Goal: Use online tool/utility: Utilize a website feature to perform a specific function

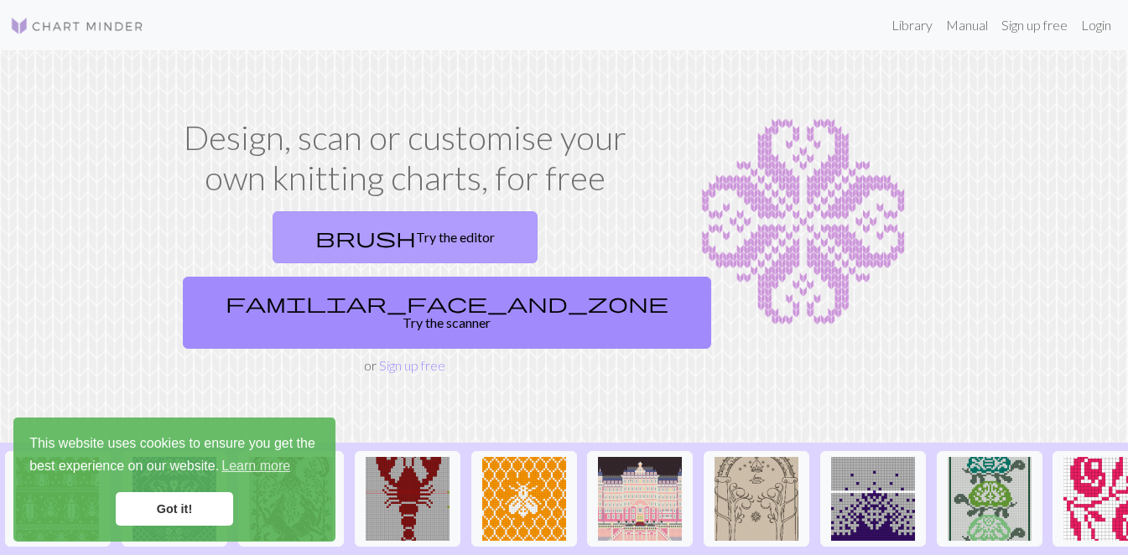
click at [345, 242] on link "brush Try the editor" at bounding box center [405, 237] width 265 height 52
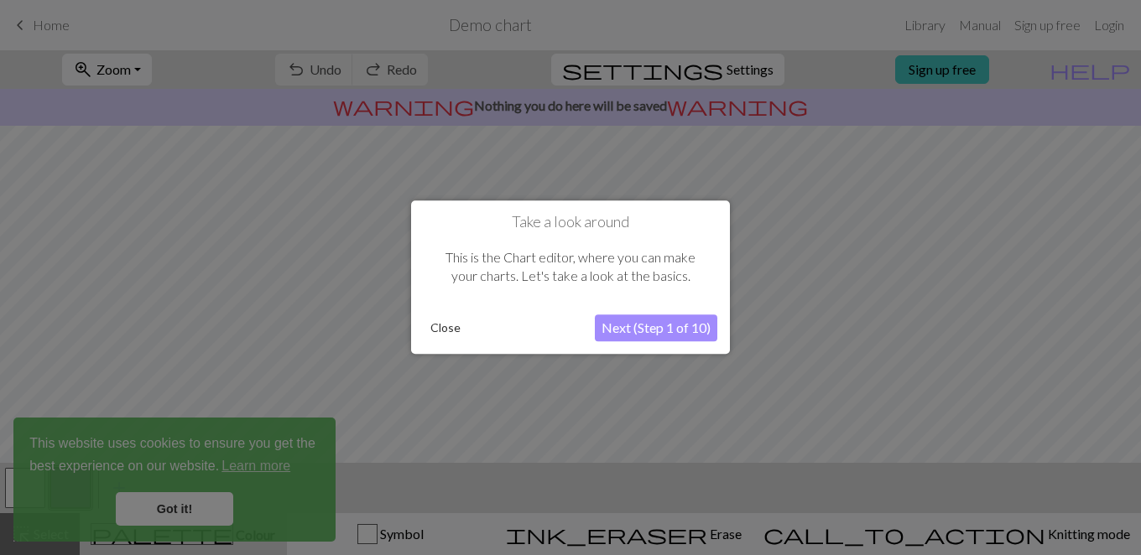
click at [638, 327] on button "Next (Step 1 of 10)" at bounding box center [656, 328] width 122 height 27
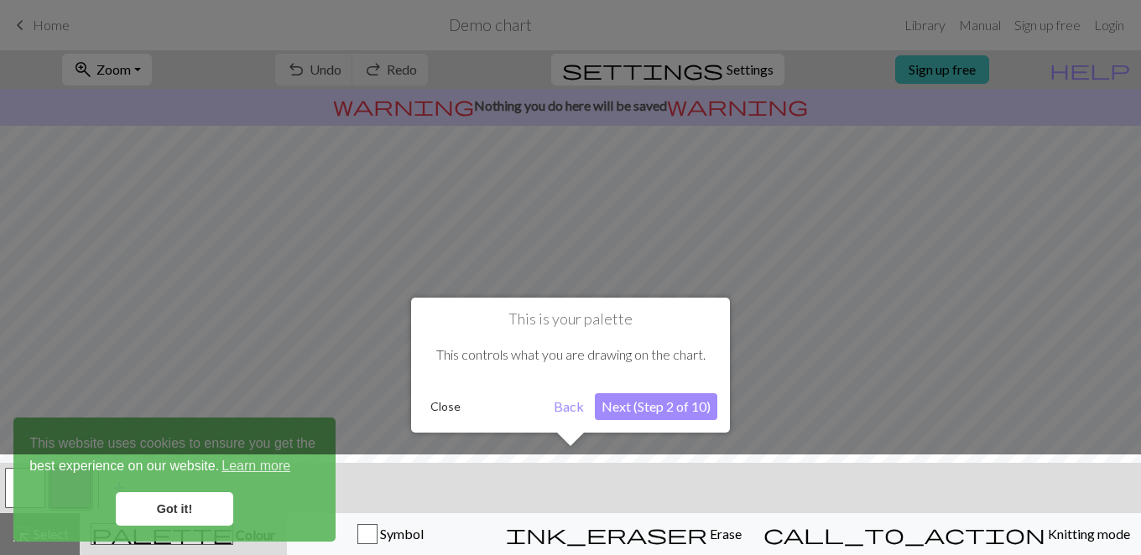
click at [199, 512] on div at bounding box center [570, 509] width 1157 height 109
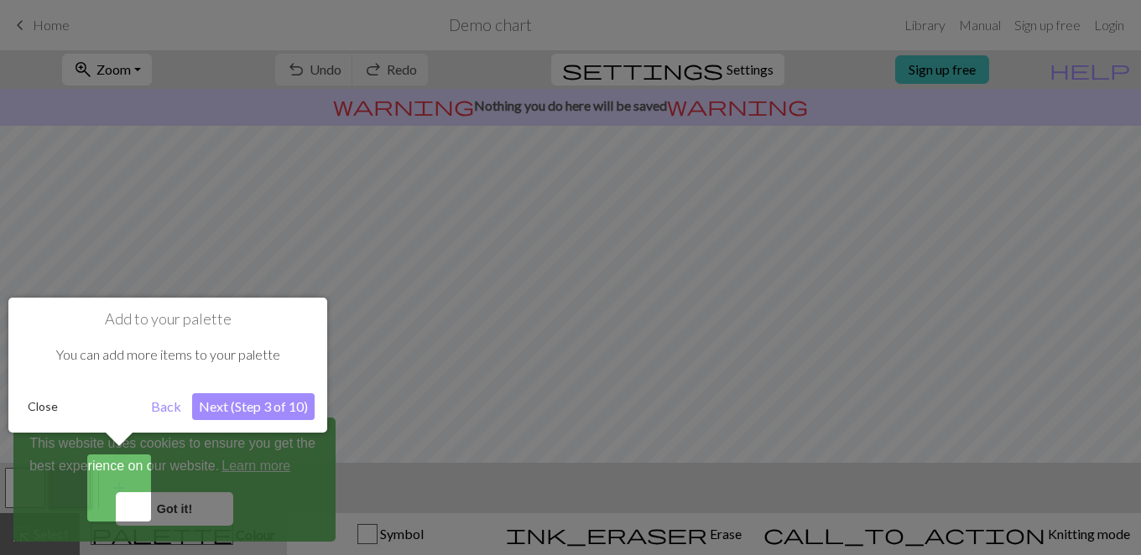
click at [256, 409] on button "Next (Step 3 of 10)" at bounding box center [253, 406] width 122 height 27
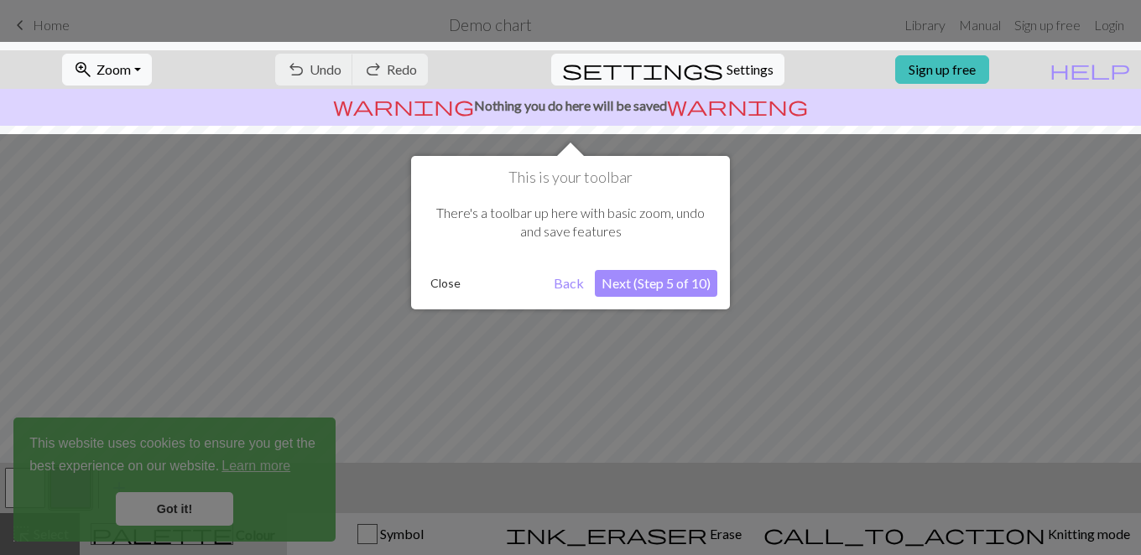
click at [674, 278] on button "Next (Step 5 of 10)" at bounding box center [656, 283] width 122 height 27
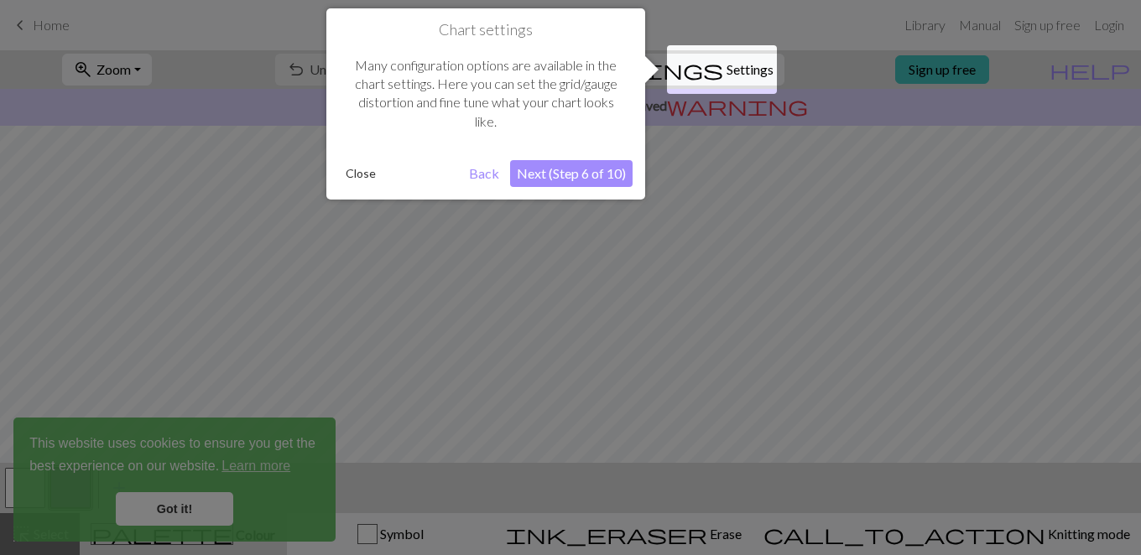
click at [592, 178] on button "Next (Step 6 of 10)" at bounding box center [571, 173] width 122 height 27
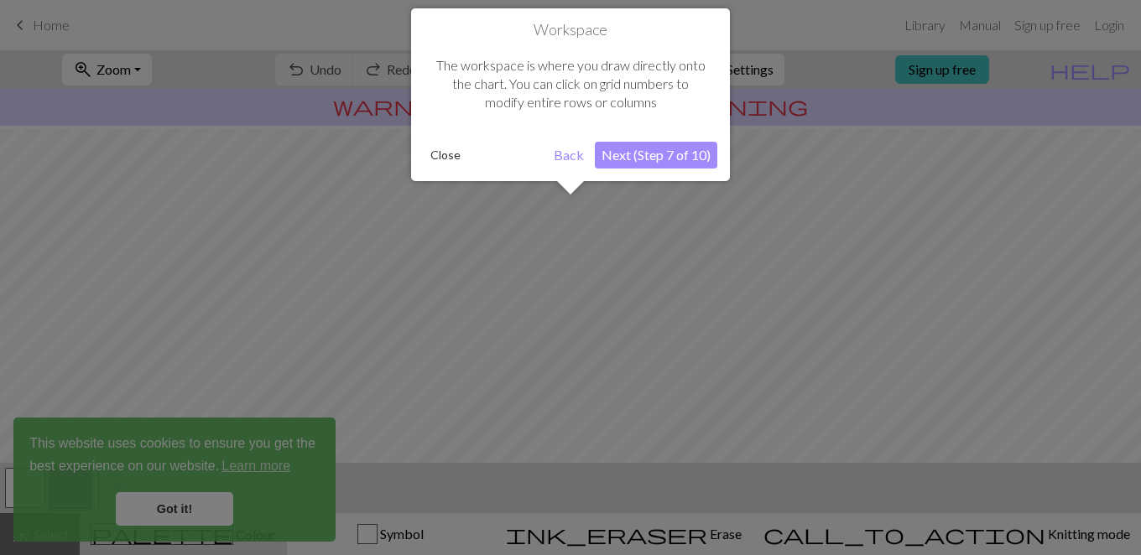
scroll to position [101, 0]
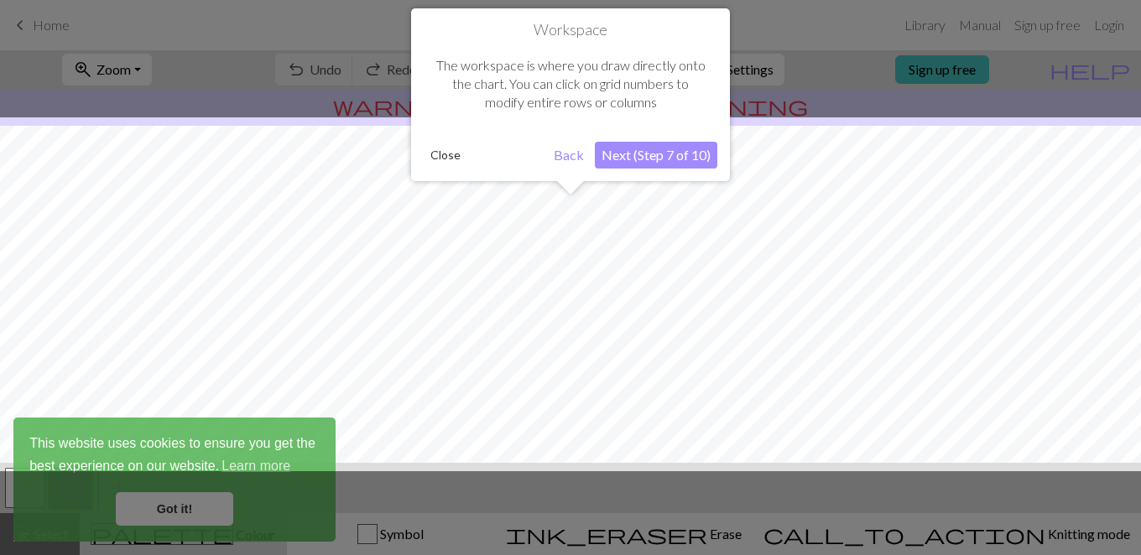
click at [638, 161] on button "Next (Step 7 of 10)" at bounding box center [656, 155] width 122 height 27
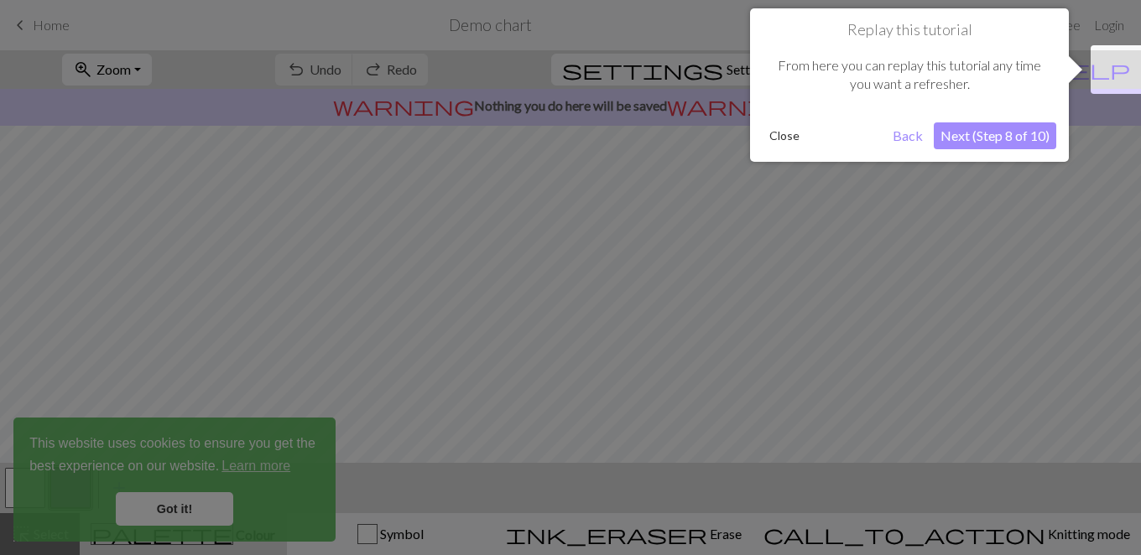
click at [939, 139] on button "Next (Step 8 of 10)" at bounding box center [995, 135] width 122 height 27
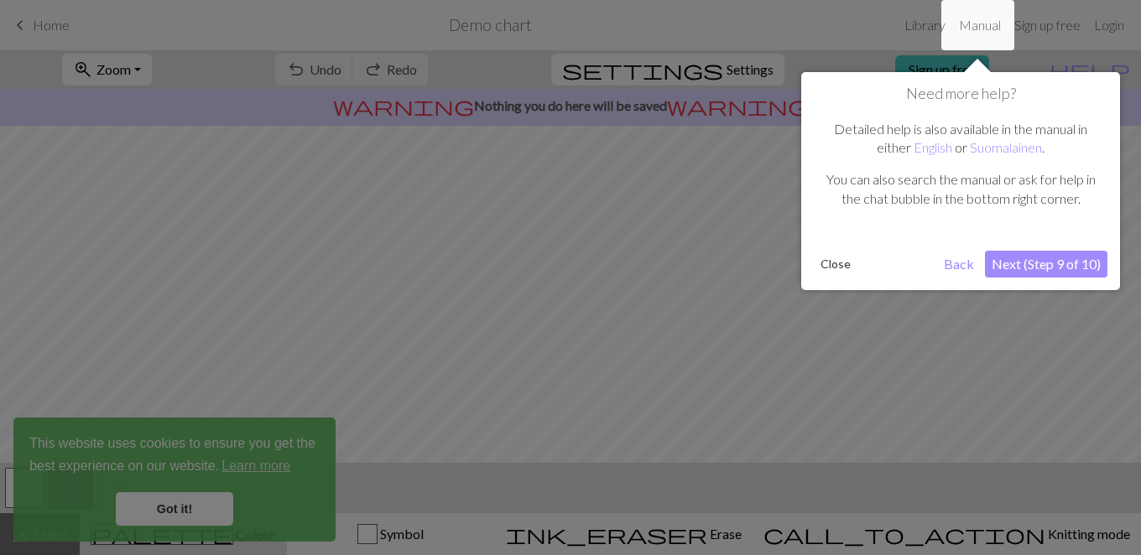
click at [1039, 252] on button "Next (Step 9 of 10)" at bounding box center [1046, 264] width 122 height 27
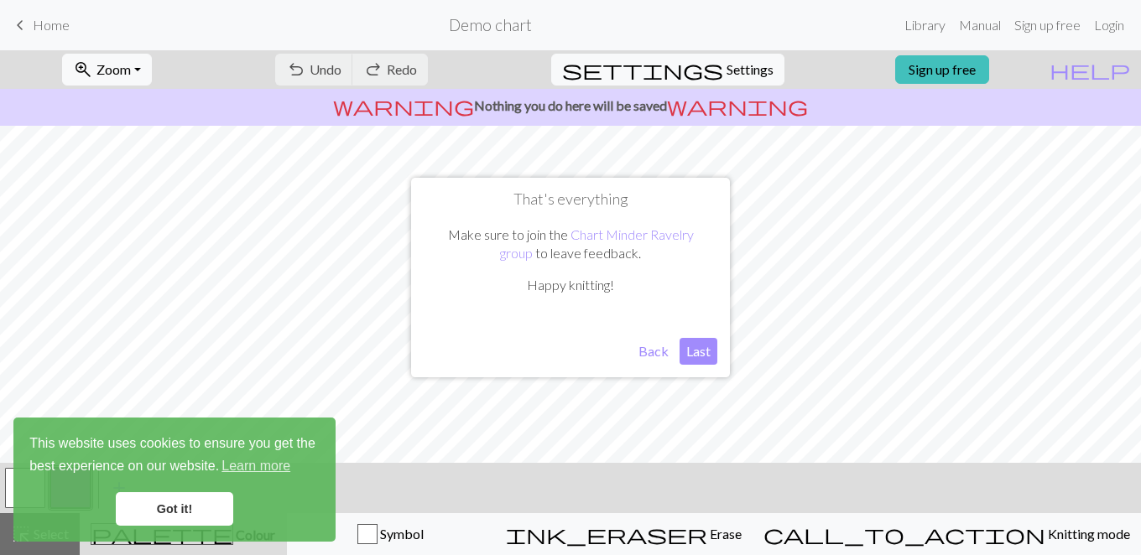
click at [700, 349] on button "Last" at bounding box center [698, 351] width 38 height 27
click at [203, 512] on link "Got it!" at bounding box center [174, 509] width 117 height 34
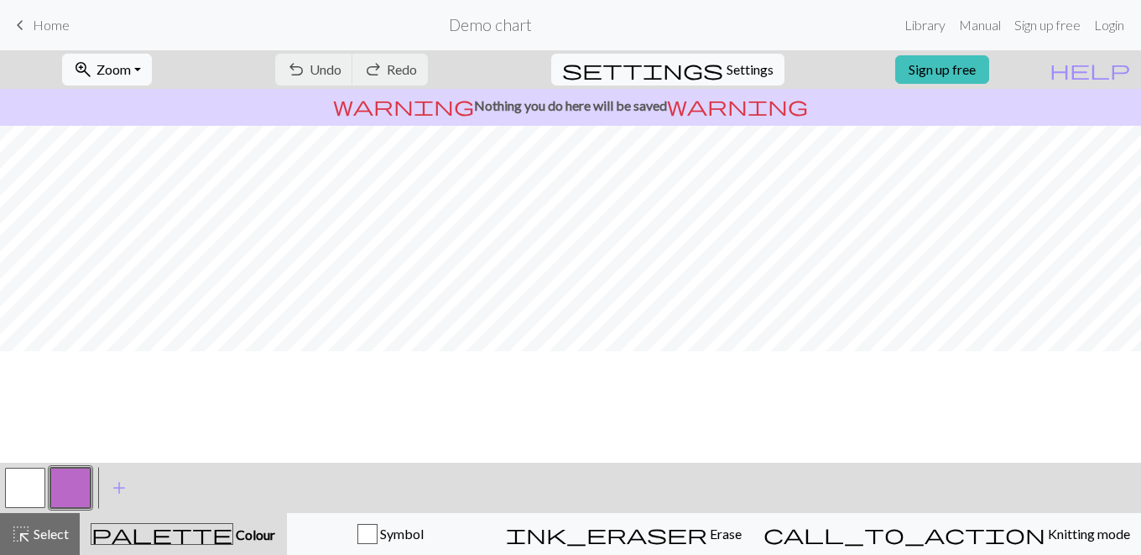
scroll to position [0, 0]
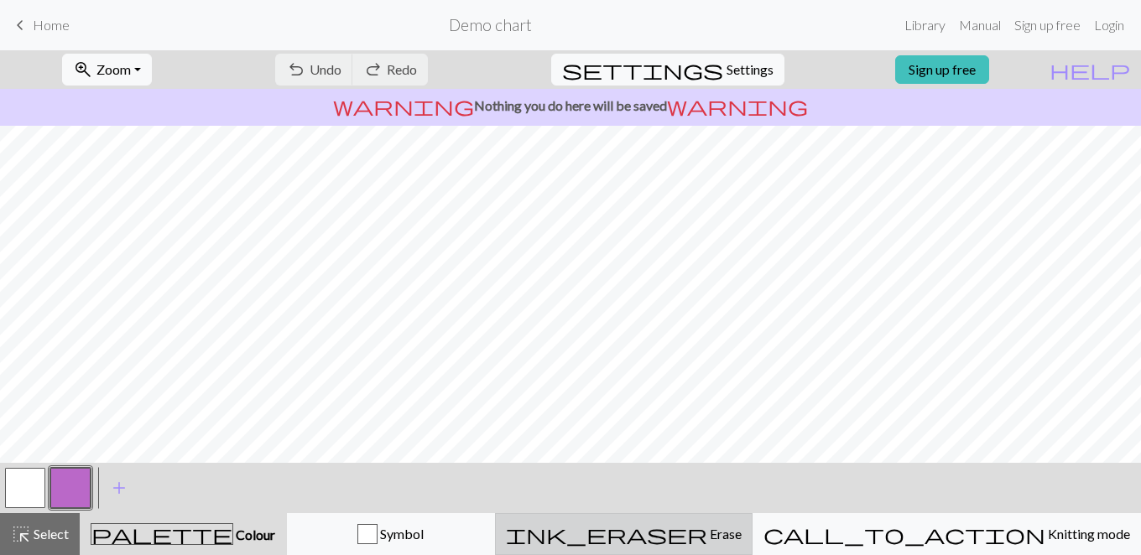
click at [741, 531] on span "Erase" at bounding box center [724, 534] width 34 height 16
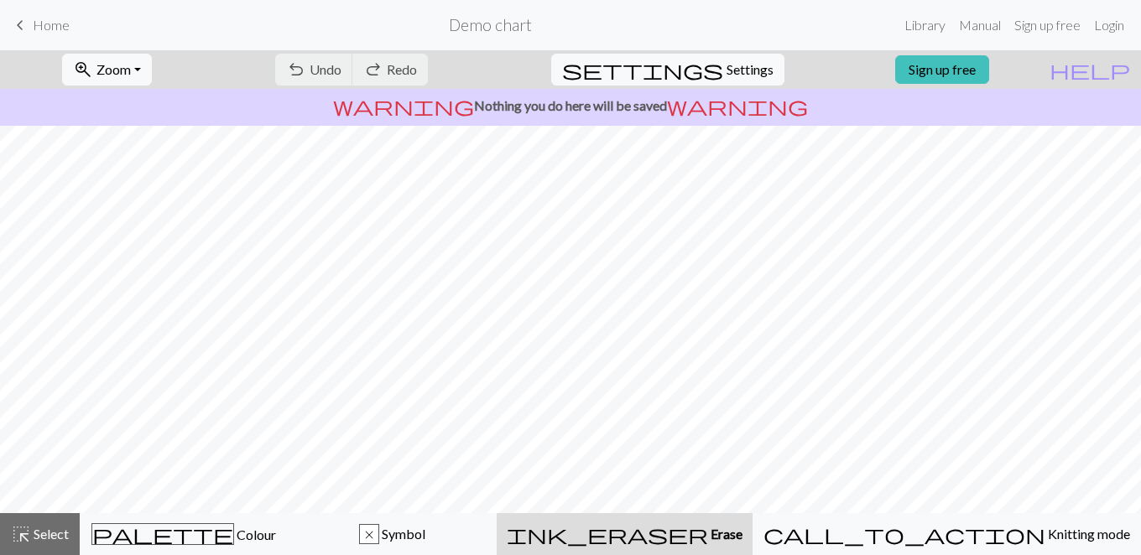
click at [742, 533] on span "Erase" at bounding box center [725, 534] width 34 height 16
click at [512, 32] on h2 "Demo chart" at bounding box center [490, 24] width 83 height 19
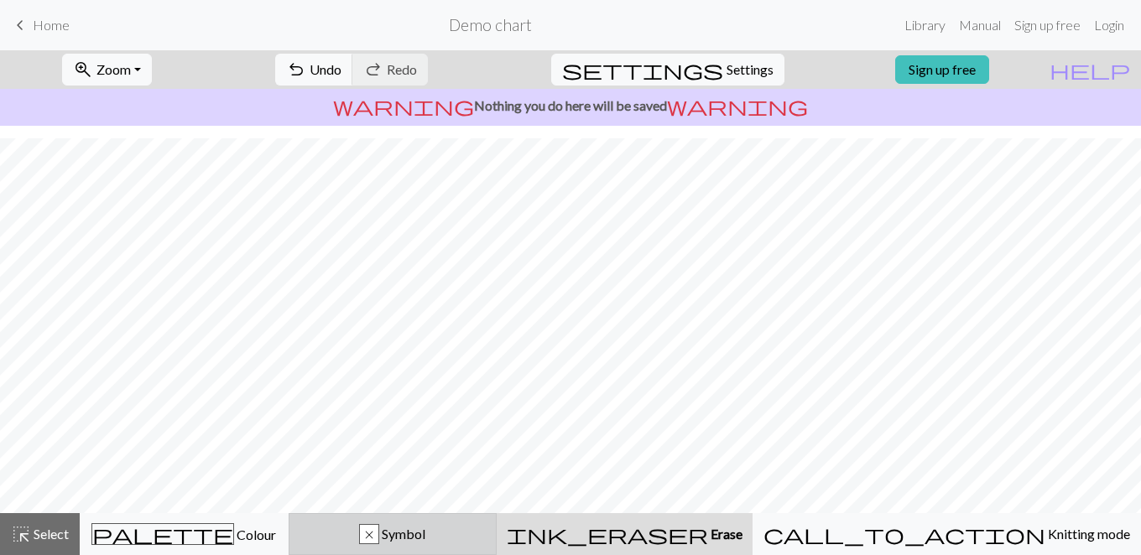
click at [425, 535] on span "Symbol" at bounding box center [402, 534] width 46 height 16
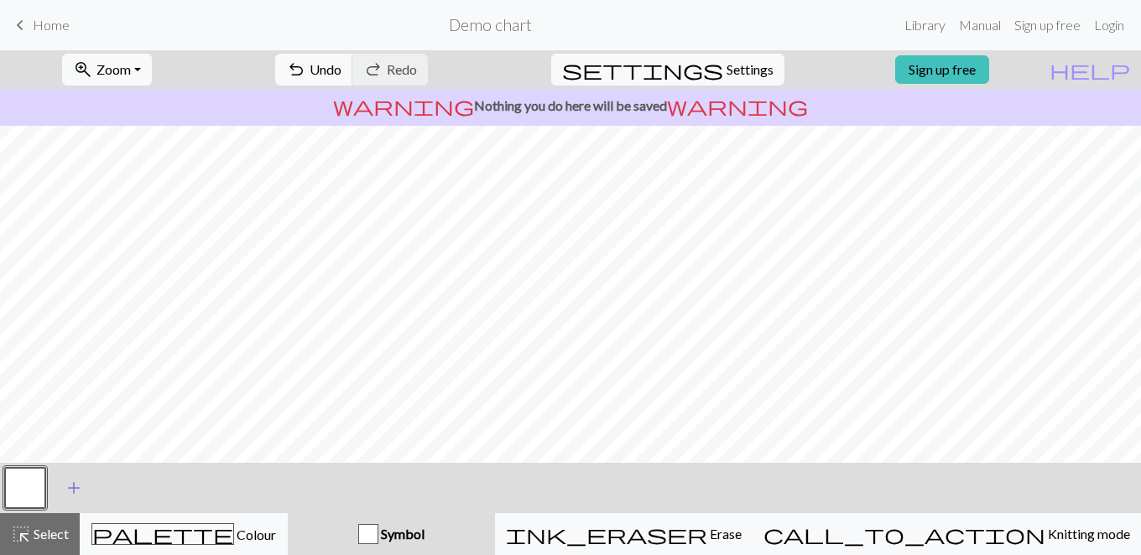
click at [68, 481] on span "add" at bounding box center [74, 487] width 20 height 23
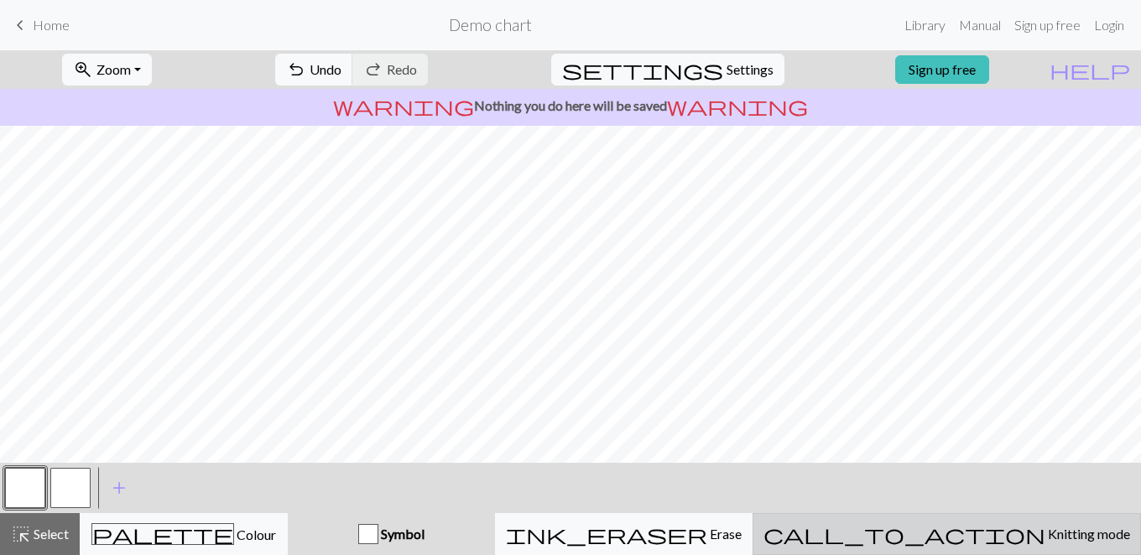
click at [1045, 532] on span "Knitting mode" at bounding box center [1087, 534] width 85 height 16
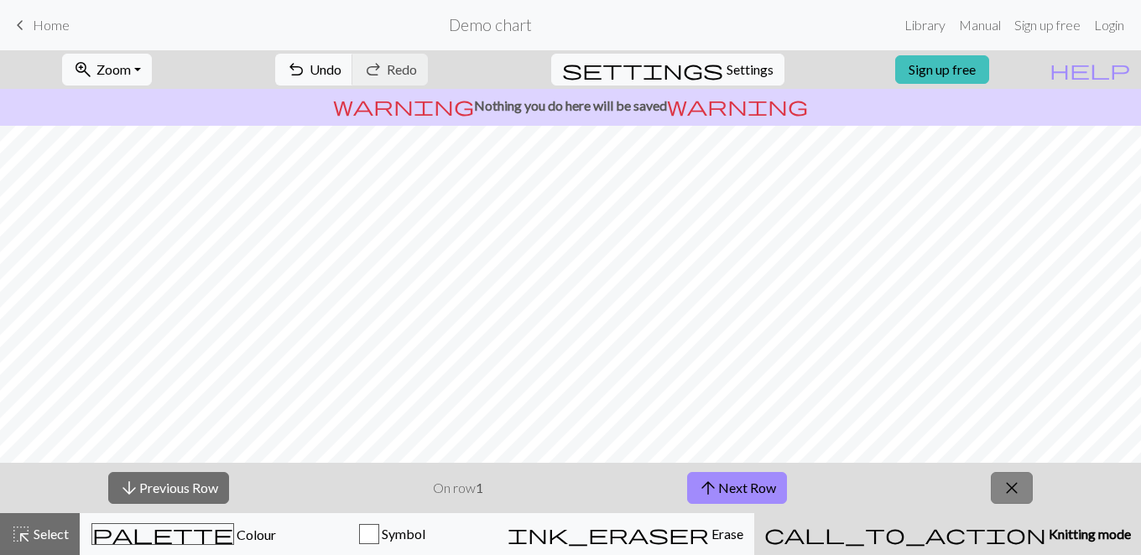
click at [991, 485] on button "close" at bounding box center [1012, 488] width 42 height 32
